Goal: Navigation & Orientation: Find specific page/section

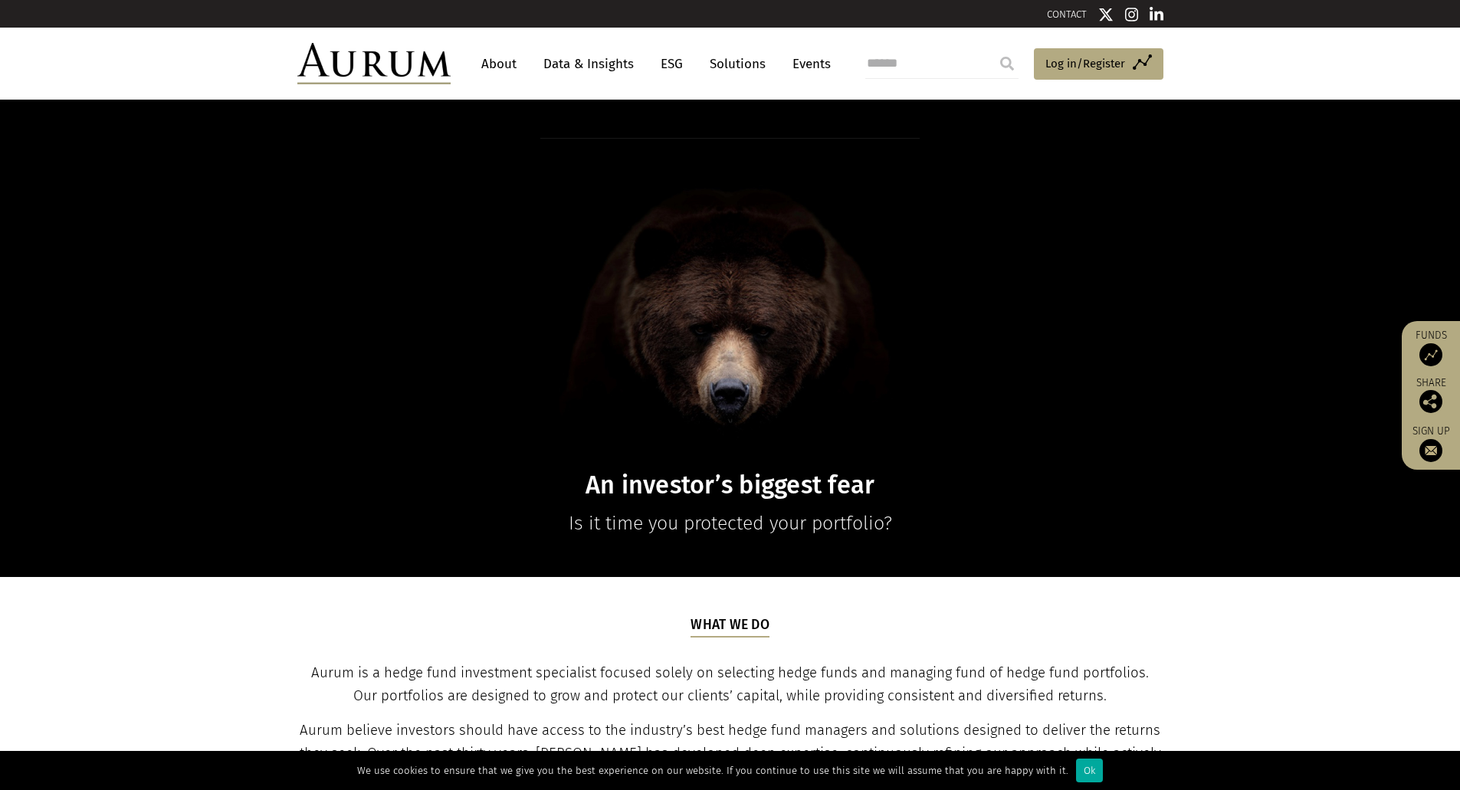
click at [710, 63] on link "Solutions" at bounding box center [737, 64] width 71 height 28
